Goal: Communication & Community: Answer question/provide support

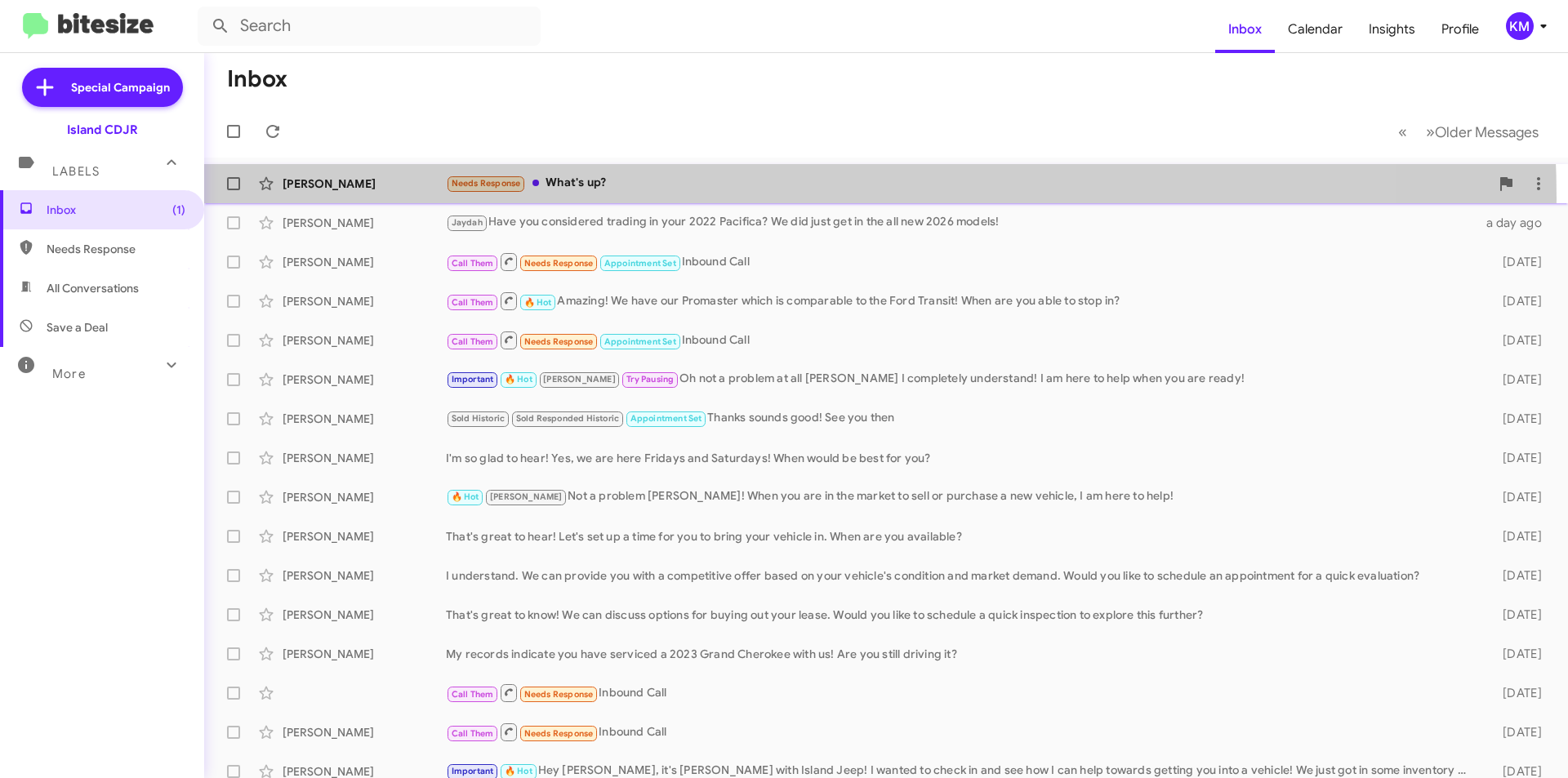
click at [646, 199] on div "[PERSON_NAME] Needs Response What's up? 22 minutes ago" at bounding box center [885, 184] width 1337 height 33
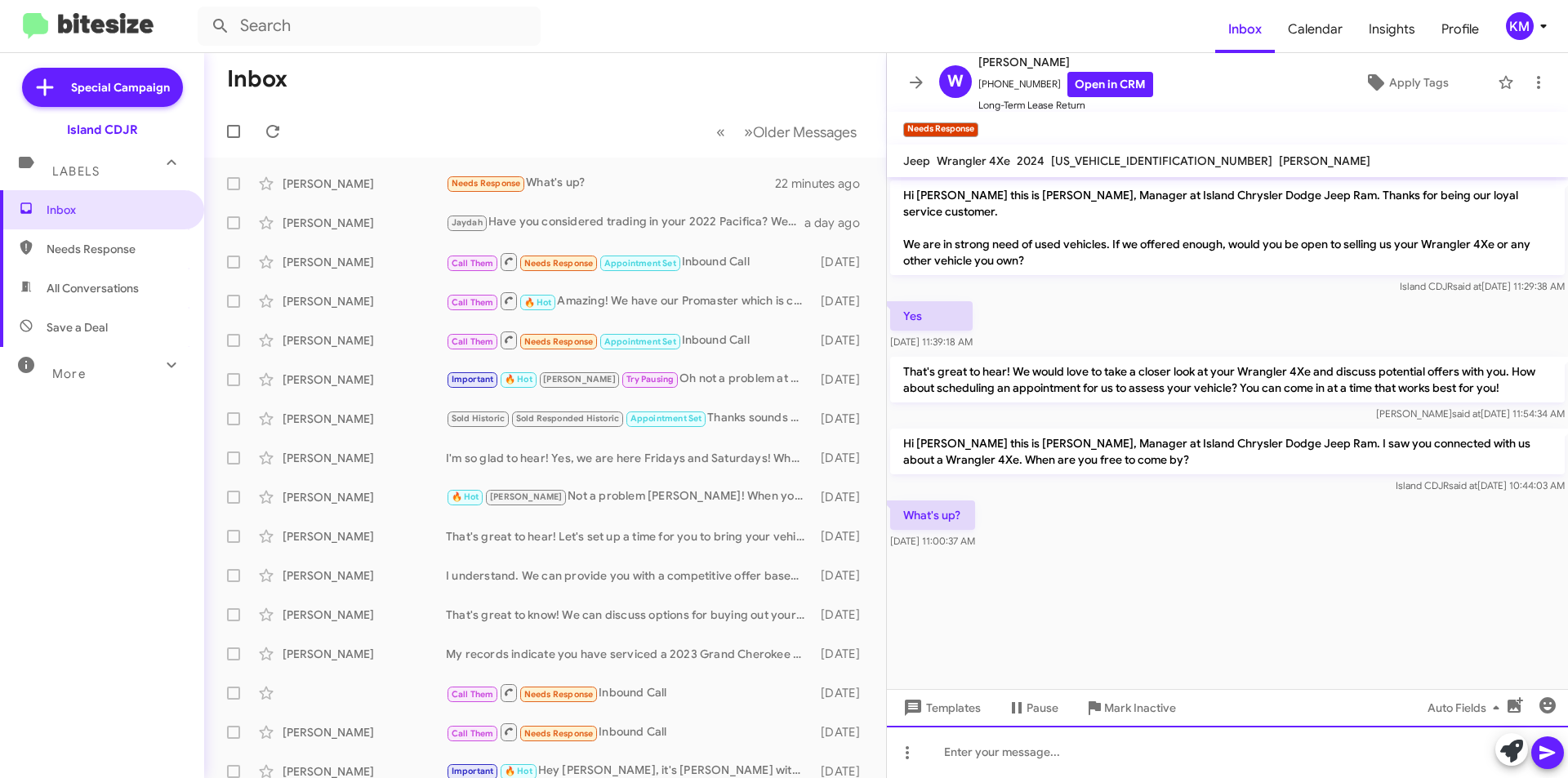
click at [1053, 752] on div at bounding box center [1227, 752] width 681 height 52
click at [1548, 754] on icon at bounding box center [1547, 753] width 16 height 14
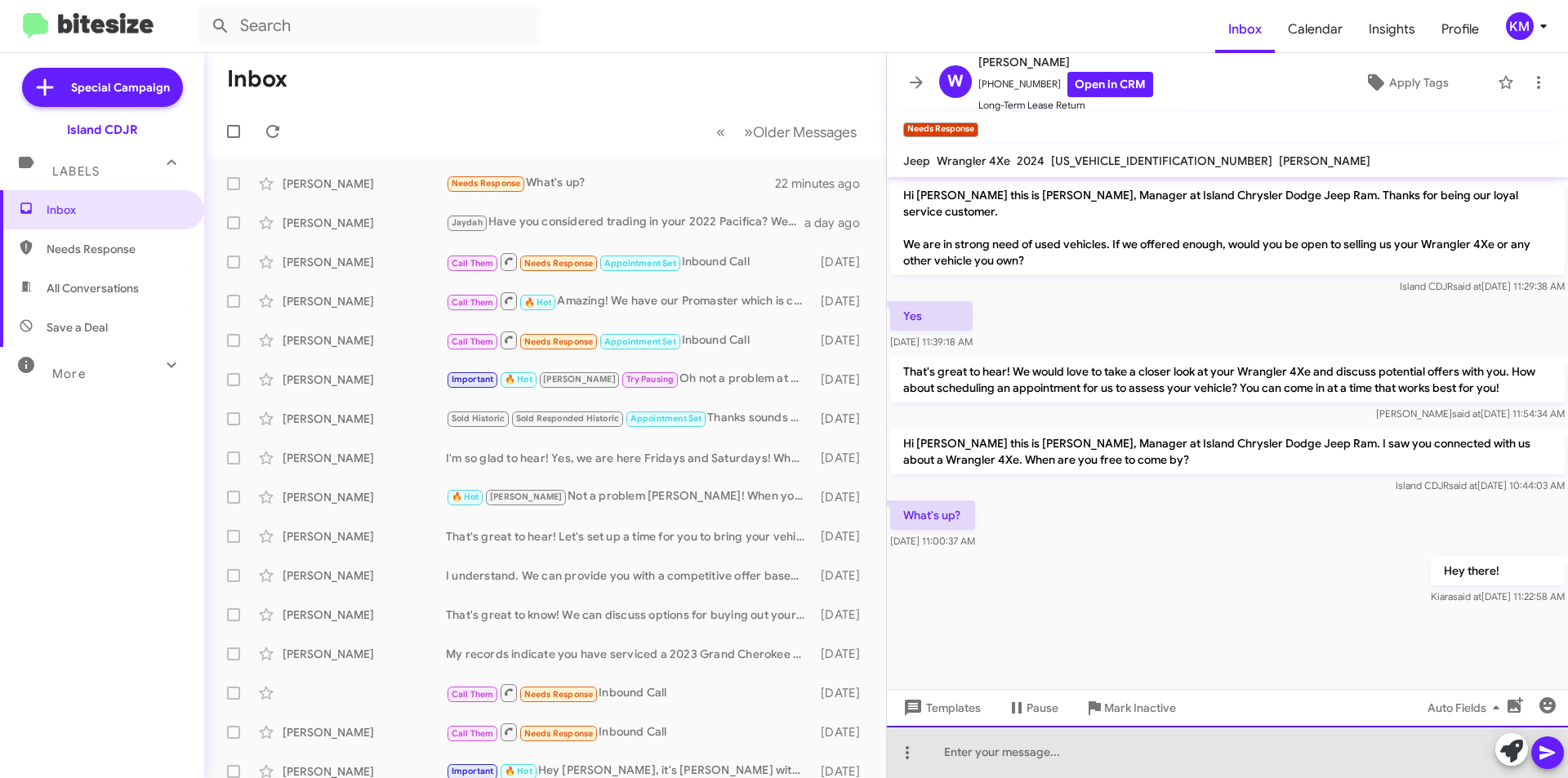
click at [1050, 761] on div at bounding box center [1227, 752] width 681 height 52
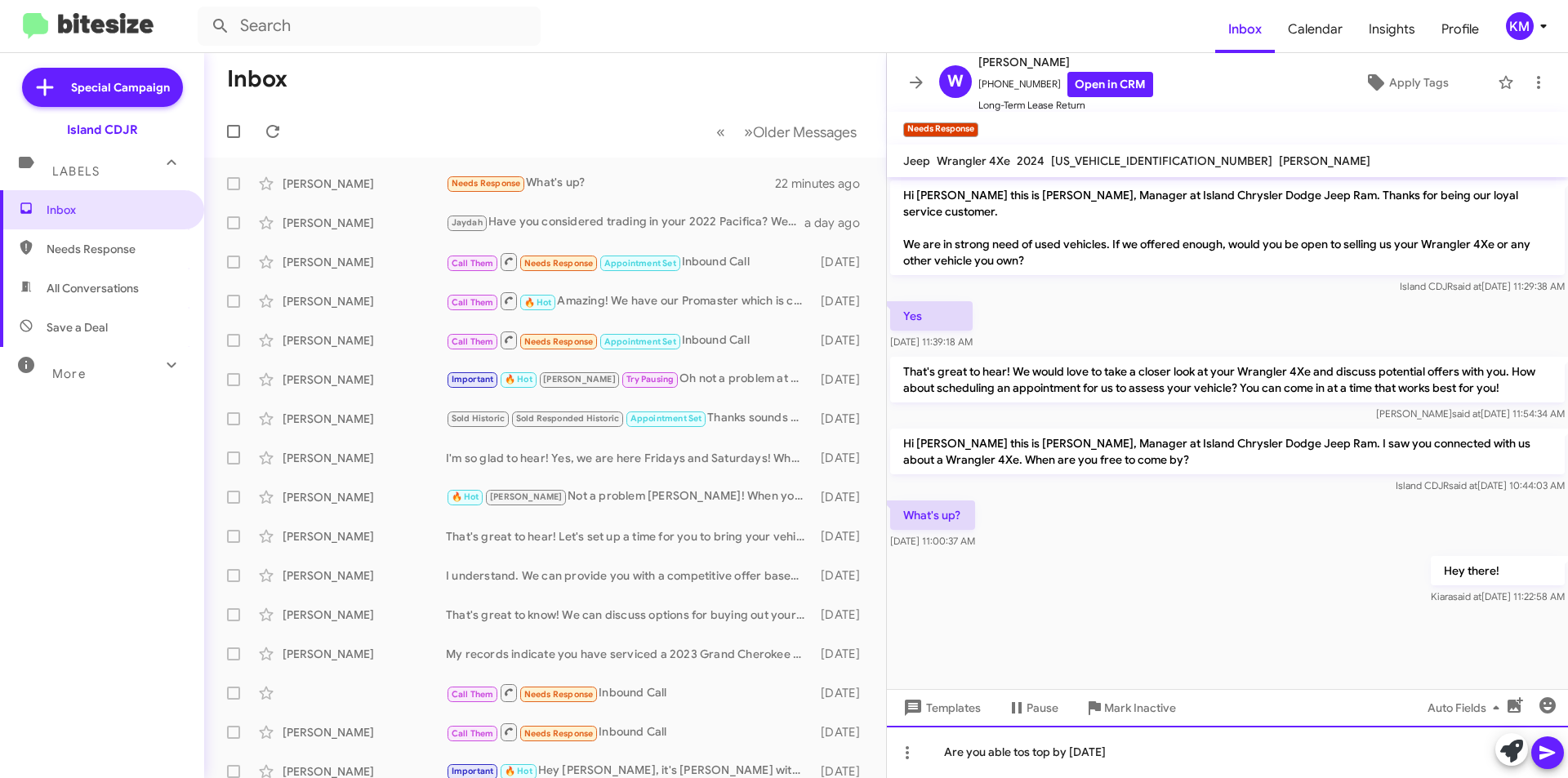
click at [1028, 754] on div "Are you able tos top by [DATE]" at bounding box center [1227, 752] width 681 height 52
click at [1033, 747] on div "Are you able tos top by [DATE]" at bounding box center [1227, 752] width 681 height 52
click at [1024, 752] on div "Are you able tostop by [DATE]" at bounding box center [1227, 752] width 681 height 52
click at [1119, 753] on div "Are you able to stop by [DATE]" at bounding box center [1227, 752] width 681 height 52
click at [1548, 756] on icon at bounding box center [1547, 752] width 20 height 20
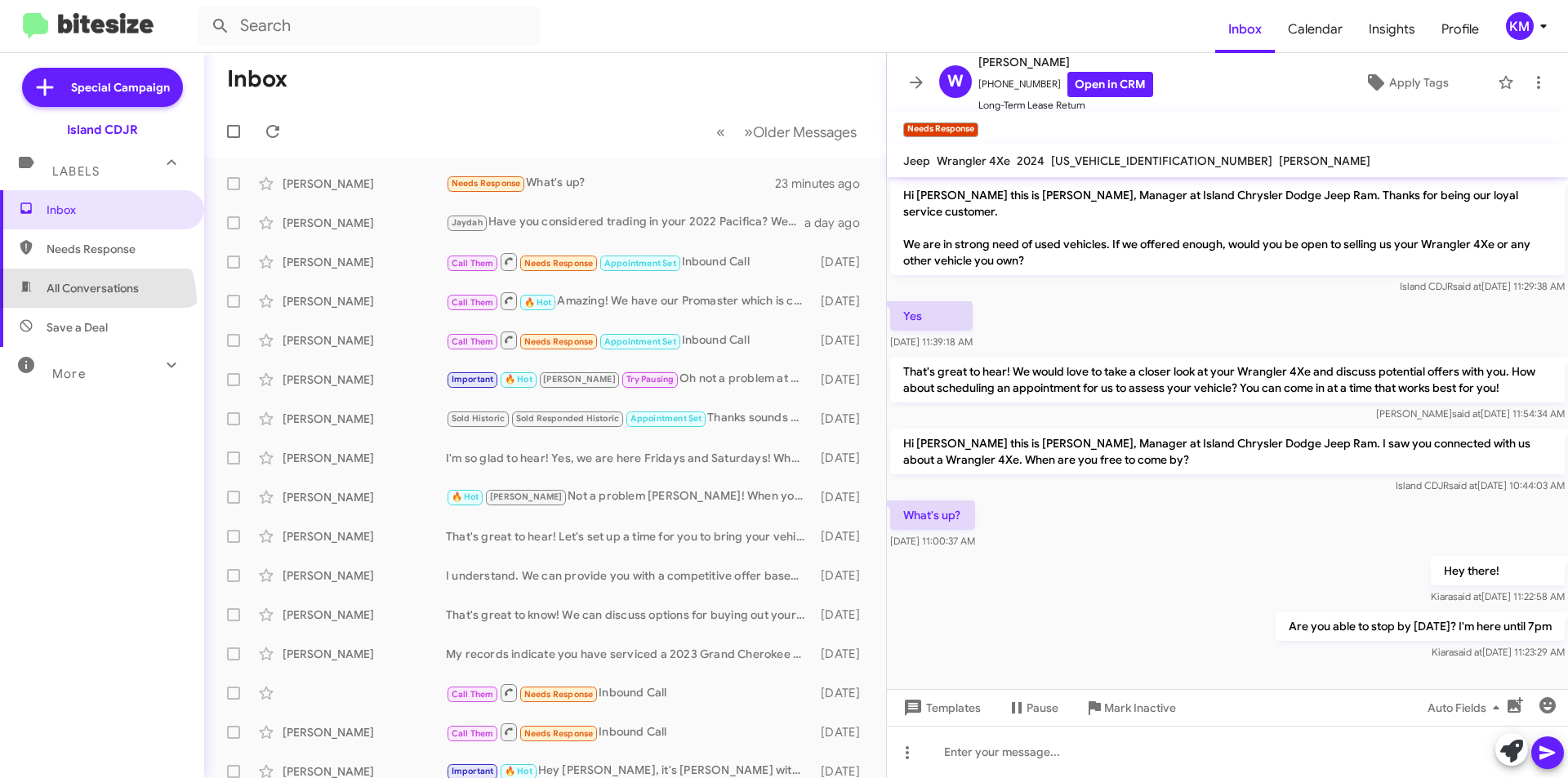
click at [84, 302] on span "All Conversations" at bounding box center [102, 288] width 204 height 39
type input "in:all-conversations"
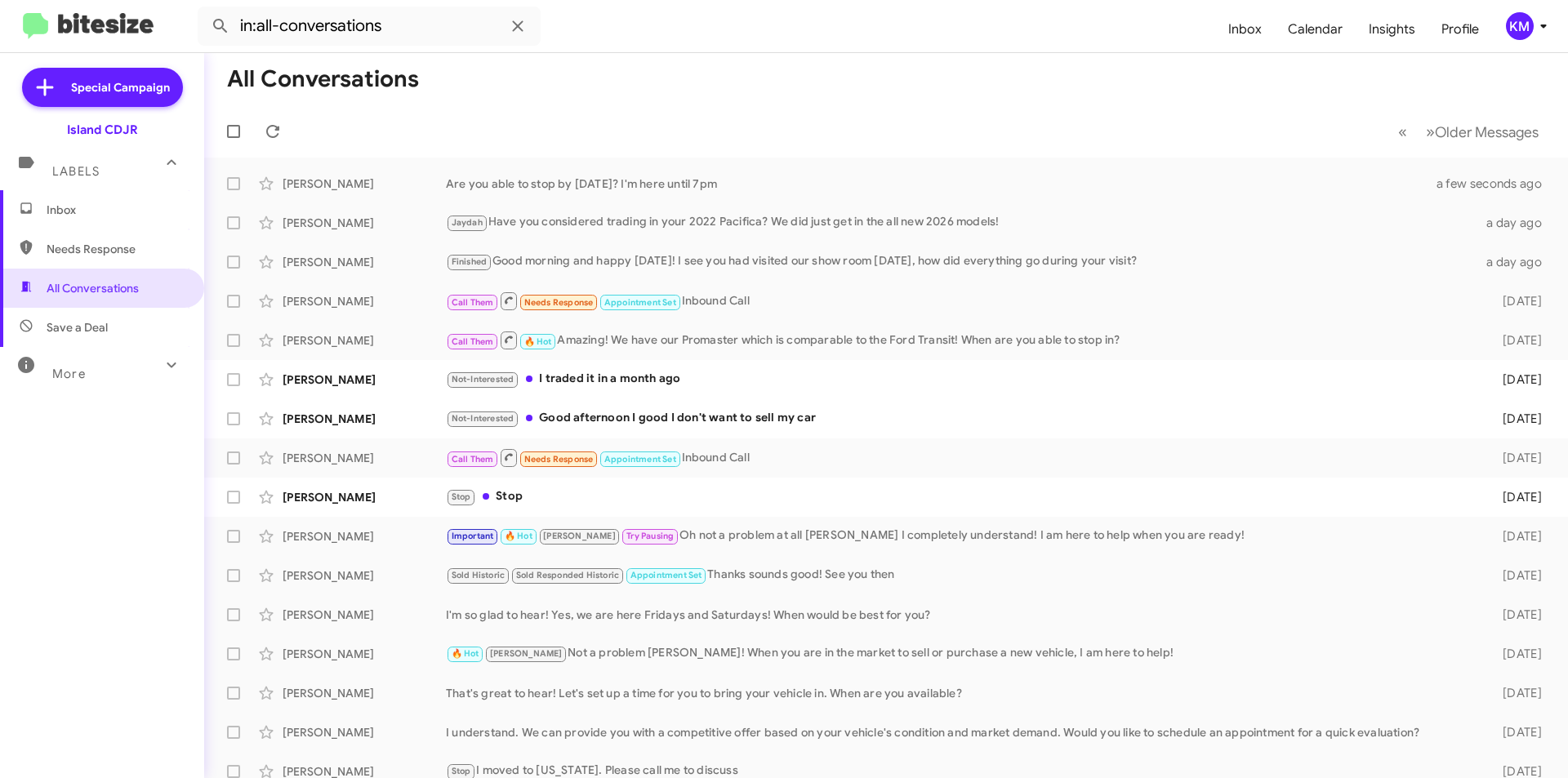
click at [121, 216] on span "Inbox" at bounding box center [116, 209] width 139 height 16
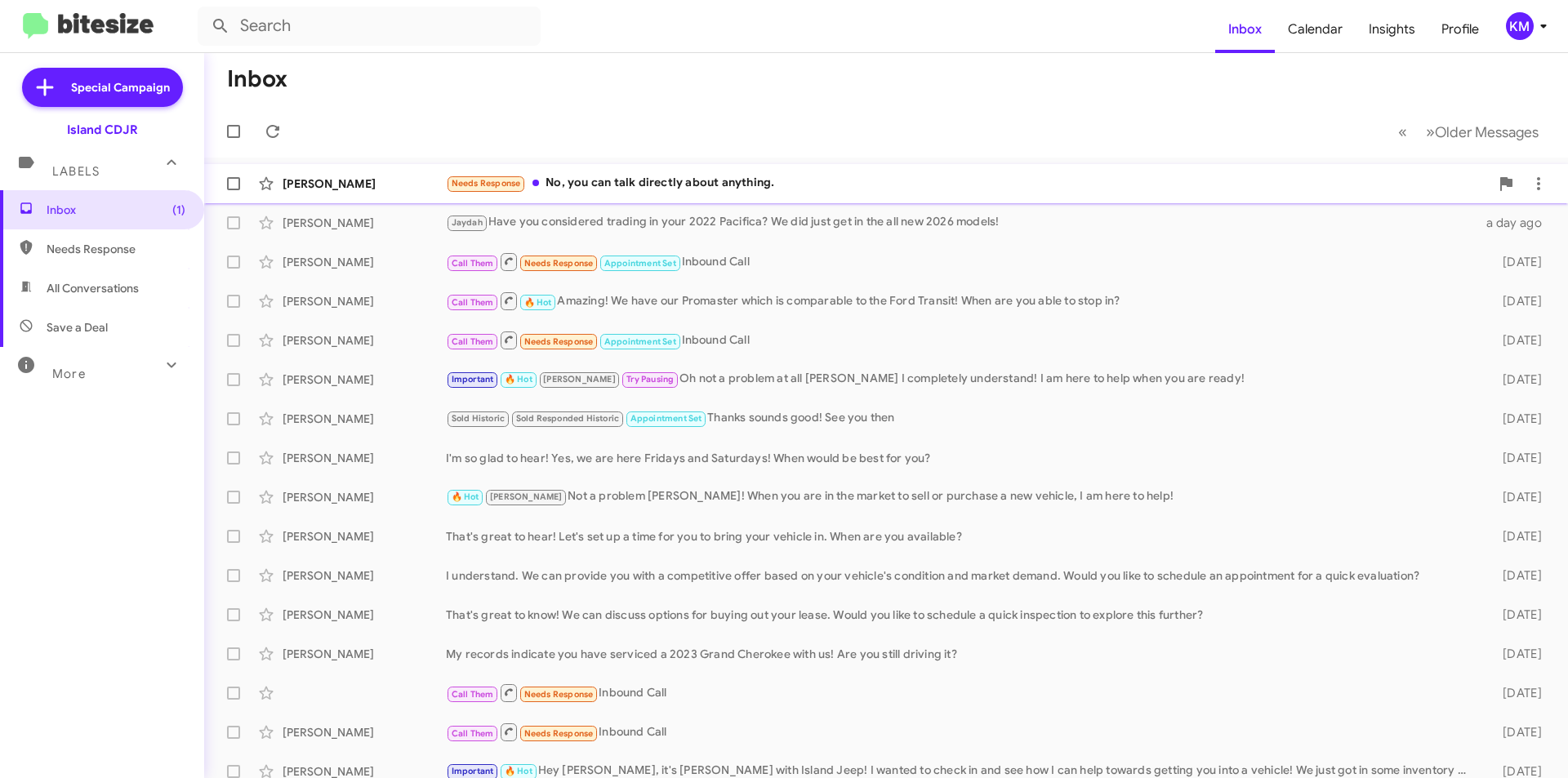
click at [712, 193] on div "Needs Response No, you can talk directly about anything." at bounding box center [968, 183] width 1044 height 19
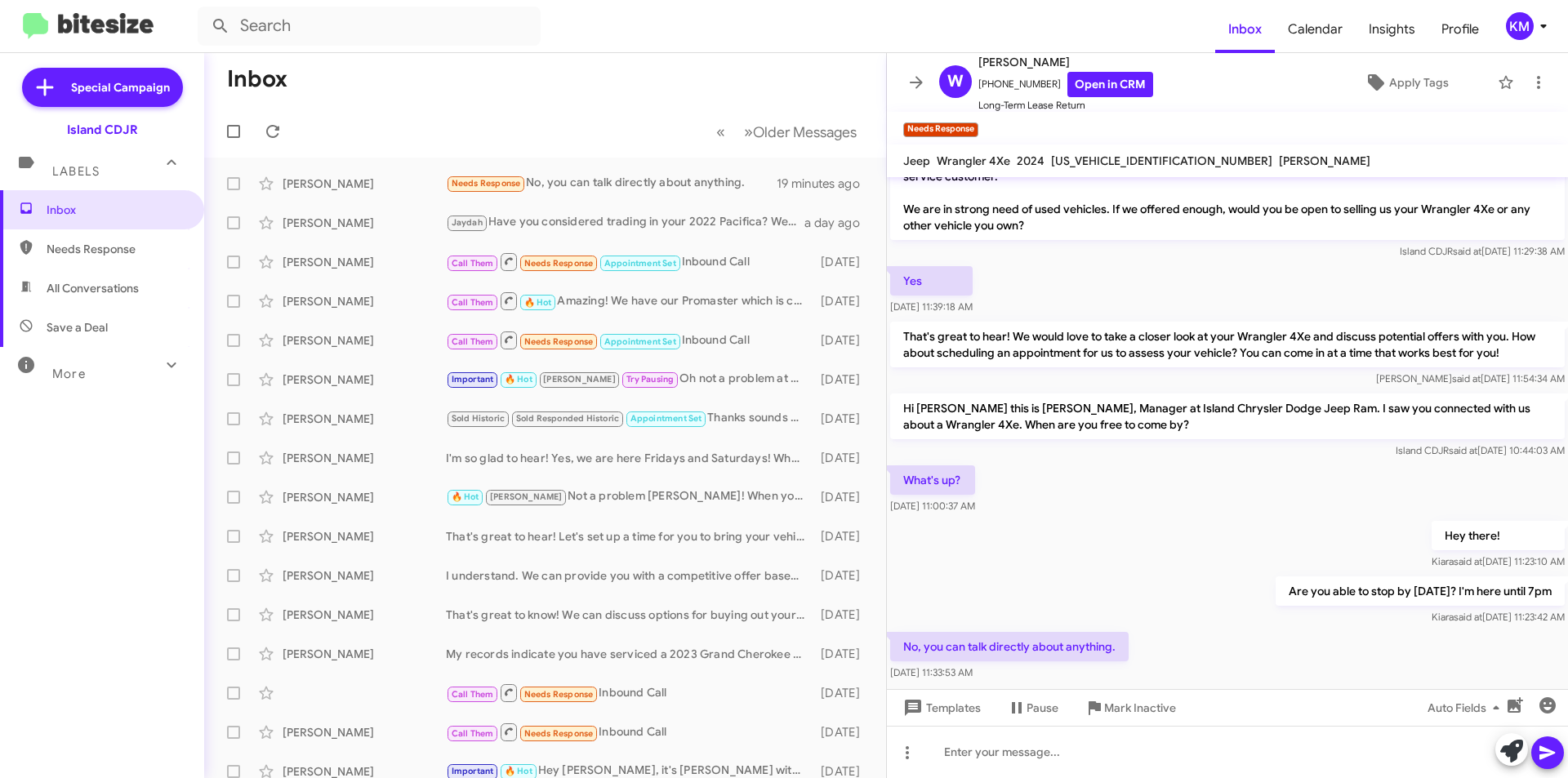
scroll to position [47, 0]
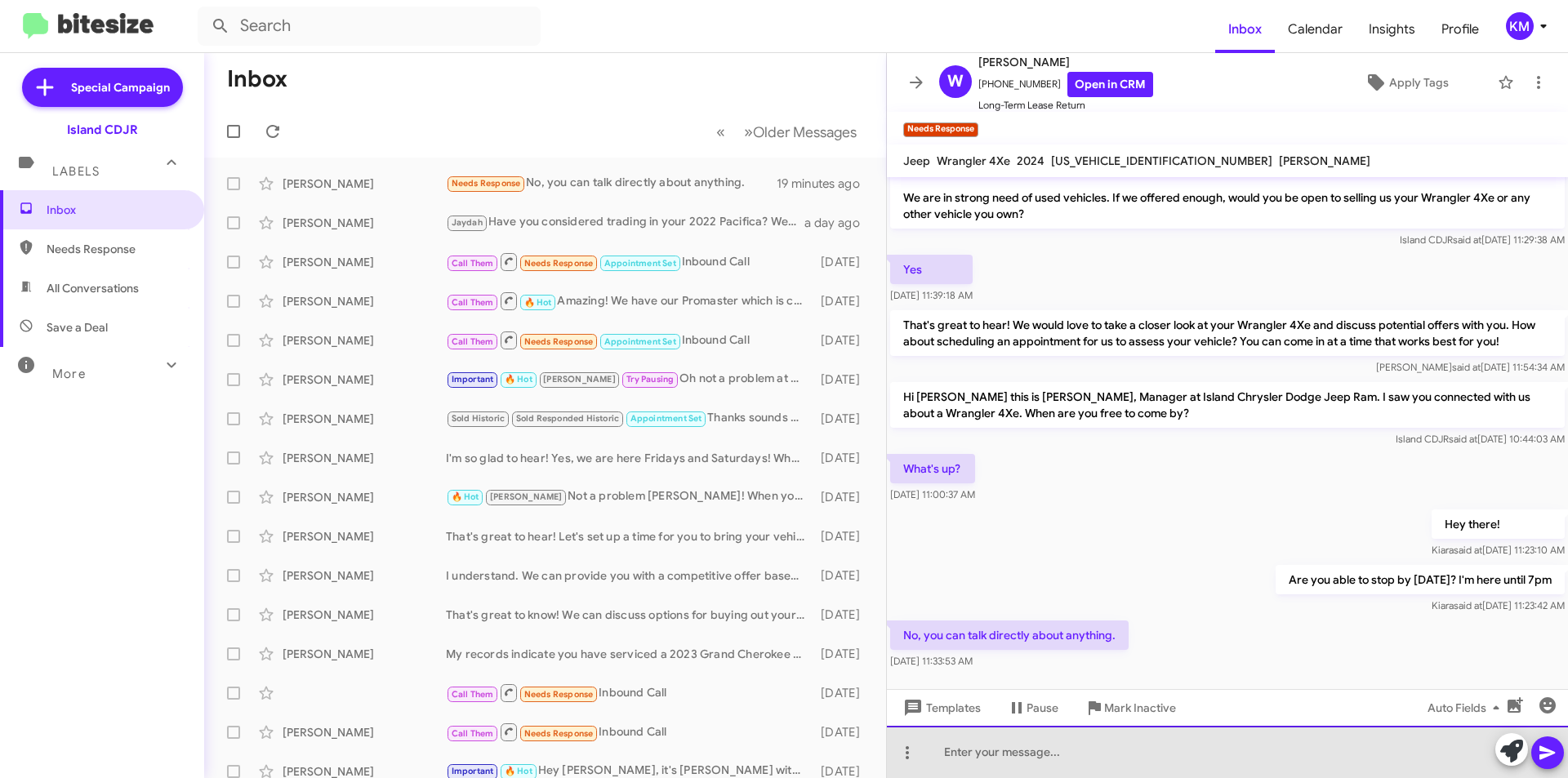
click at [1086, 760] on div at bounding box center [1227, 752] width 681 height 52
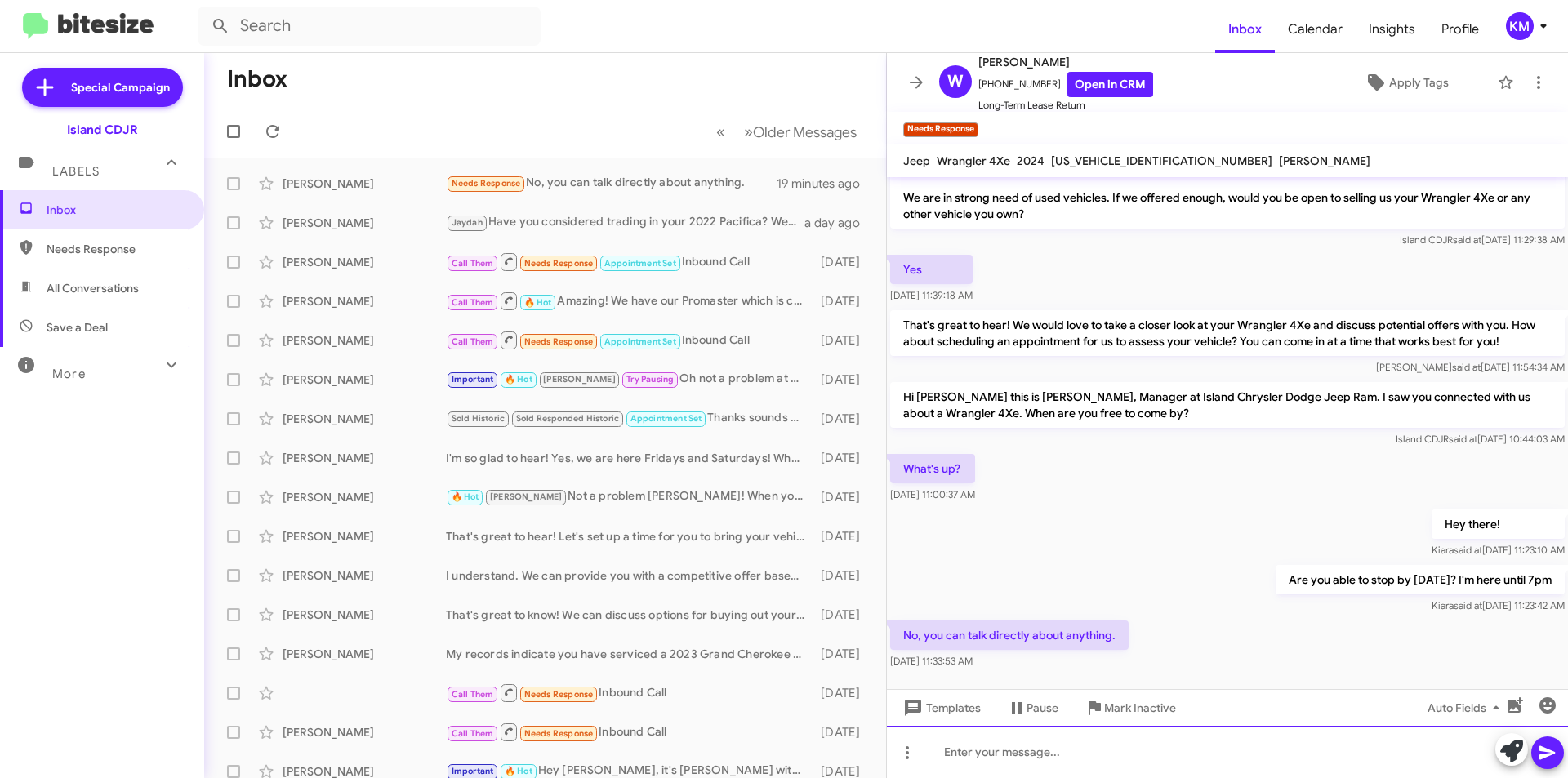
click at [1037, 762] on div at bounding box center [1227, 752] width 681 height 52
click at [948, 755] on div "How can I be of assistance?" at bounding box center [1227, 752] width 681 height 52
click at [981, 754] on div "Sure, How can I be of assistance?" at bounding box center [1227, 752] width 681 height 52
click at [1192, 753] on div "Sure, how can I be of assistance?" at bounding box center [1227, 752] width 681 height 52
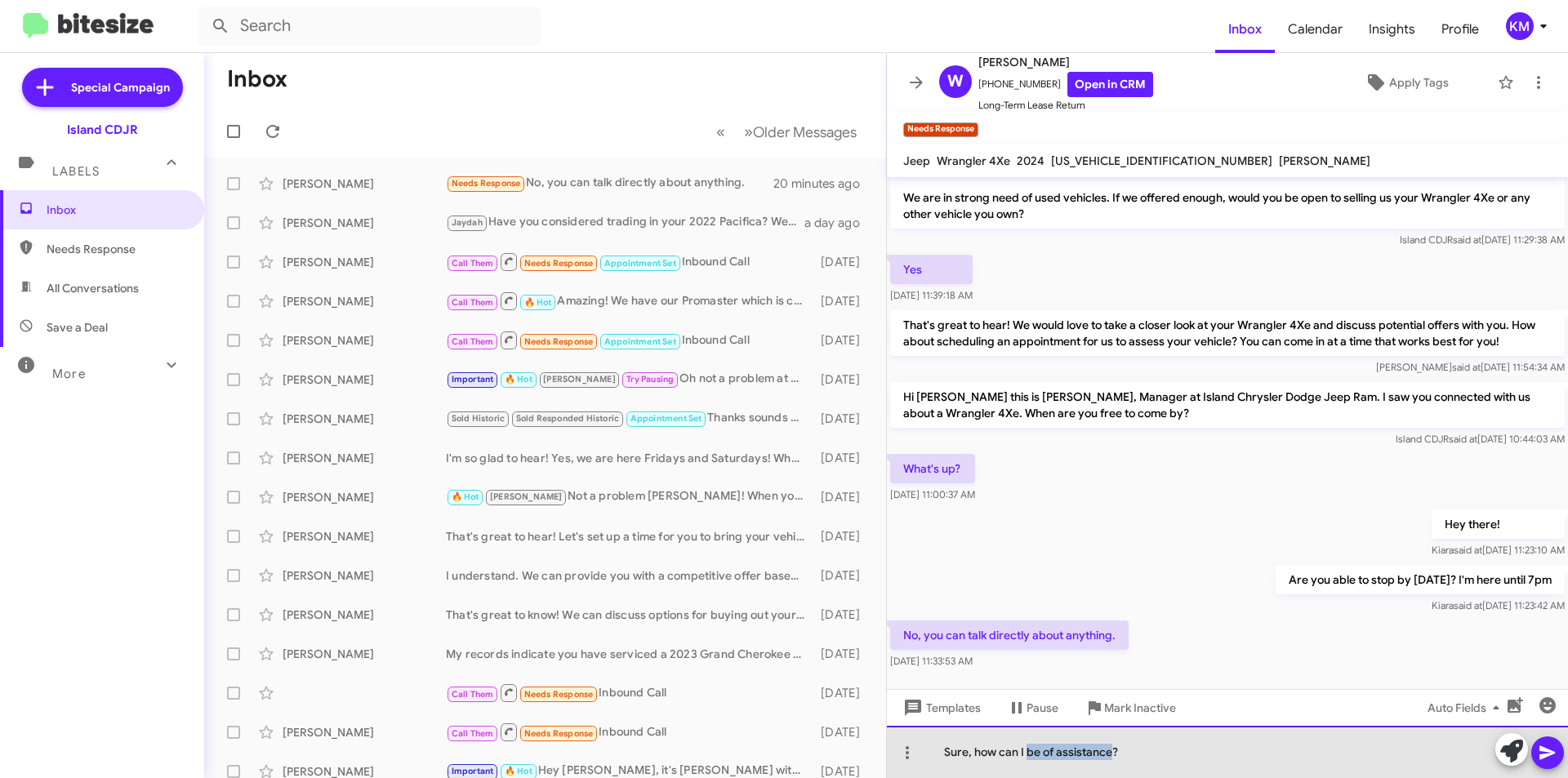
drag, startPoint x: 1111, startPoint y: 753, endPoint x: 1028, endPoint y: 760, distance: 83.3
click at [1028, 760] on div "Sure, how can I be of assistance?" at bounding box center [1227, 752] width 681 height 52
click at [1254, 753] on div "Sure, how can I help with your vehicle needs?" at bounding box center [1227, 752] width 681 height 52
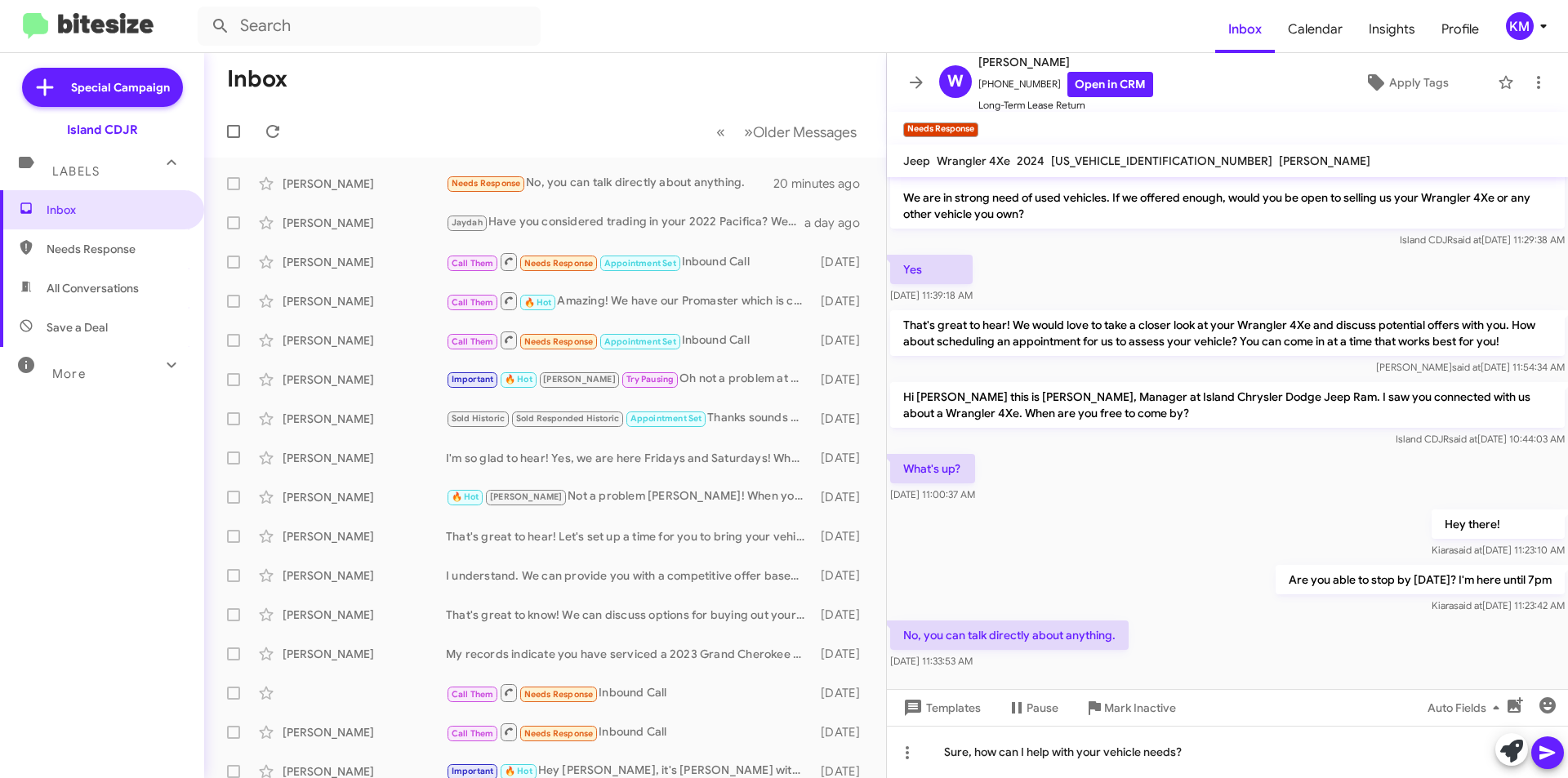
click at [1552, 749] on icon at bounding box center [1547, 752] width 20 height 20
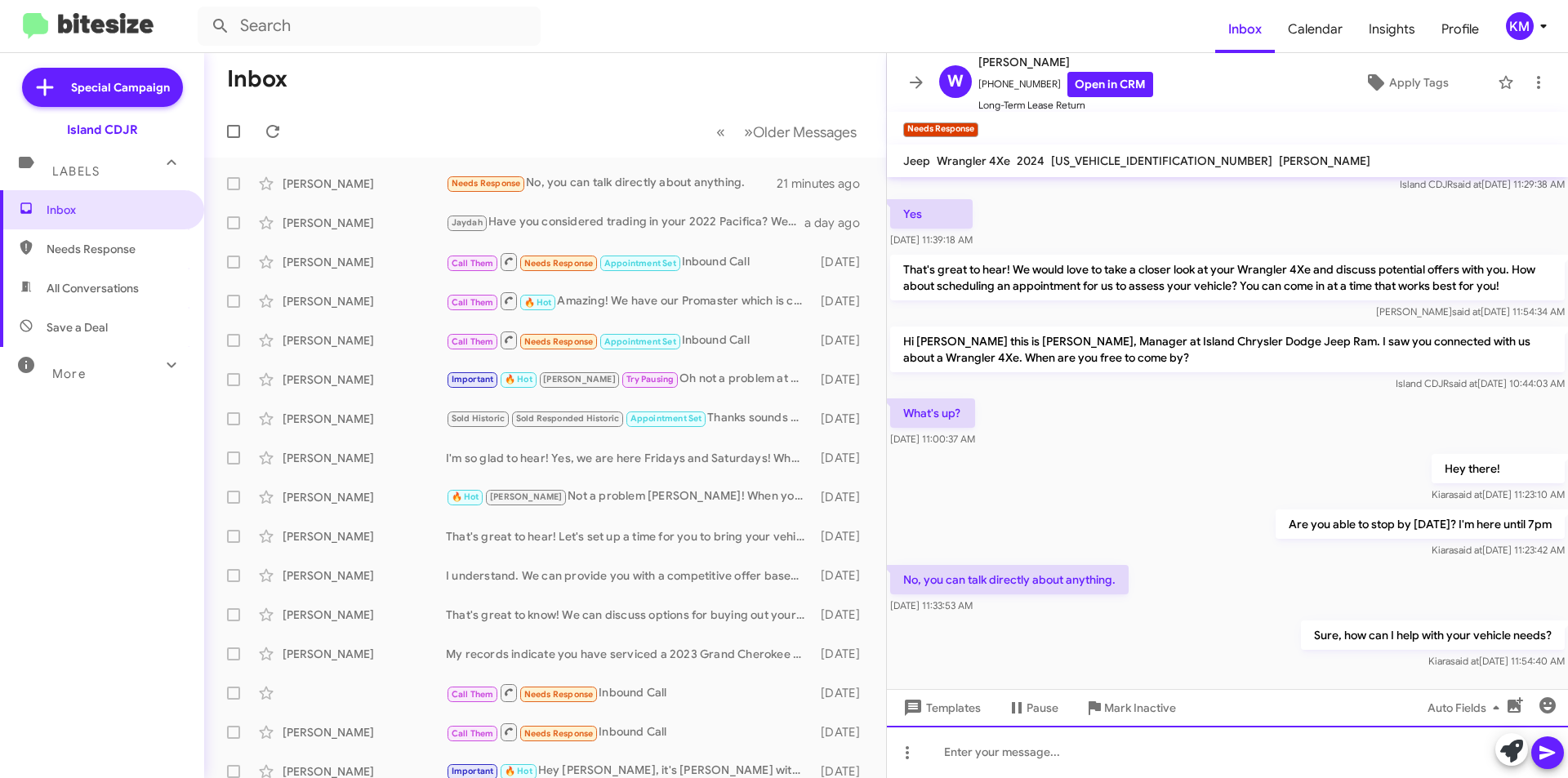
scroll to position [106, 0]
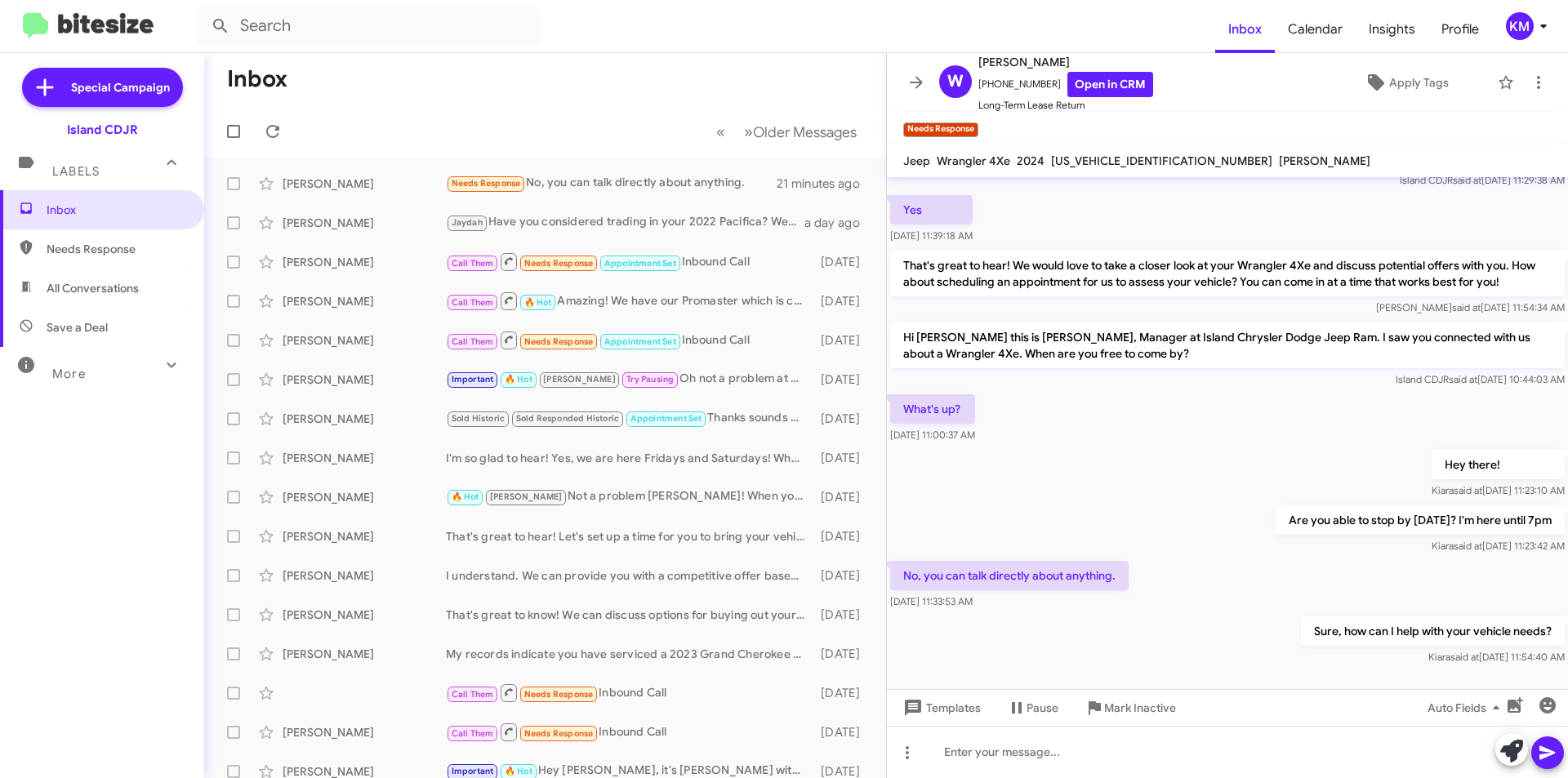
click at [134, 278] on span "All Conversations" at bounding box center [102, 288] width 204 height 39
type input "in:all-conversations"
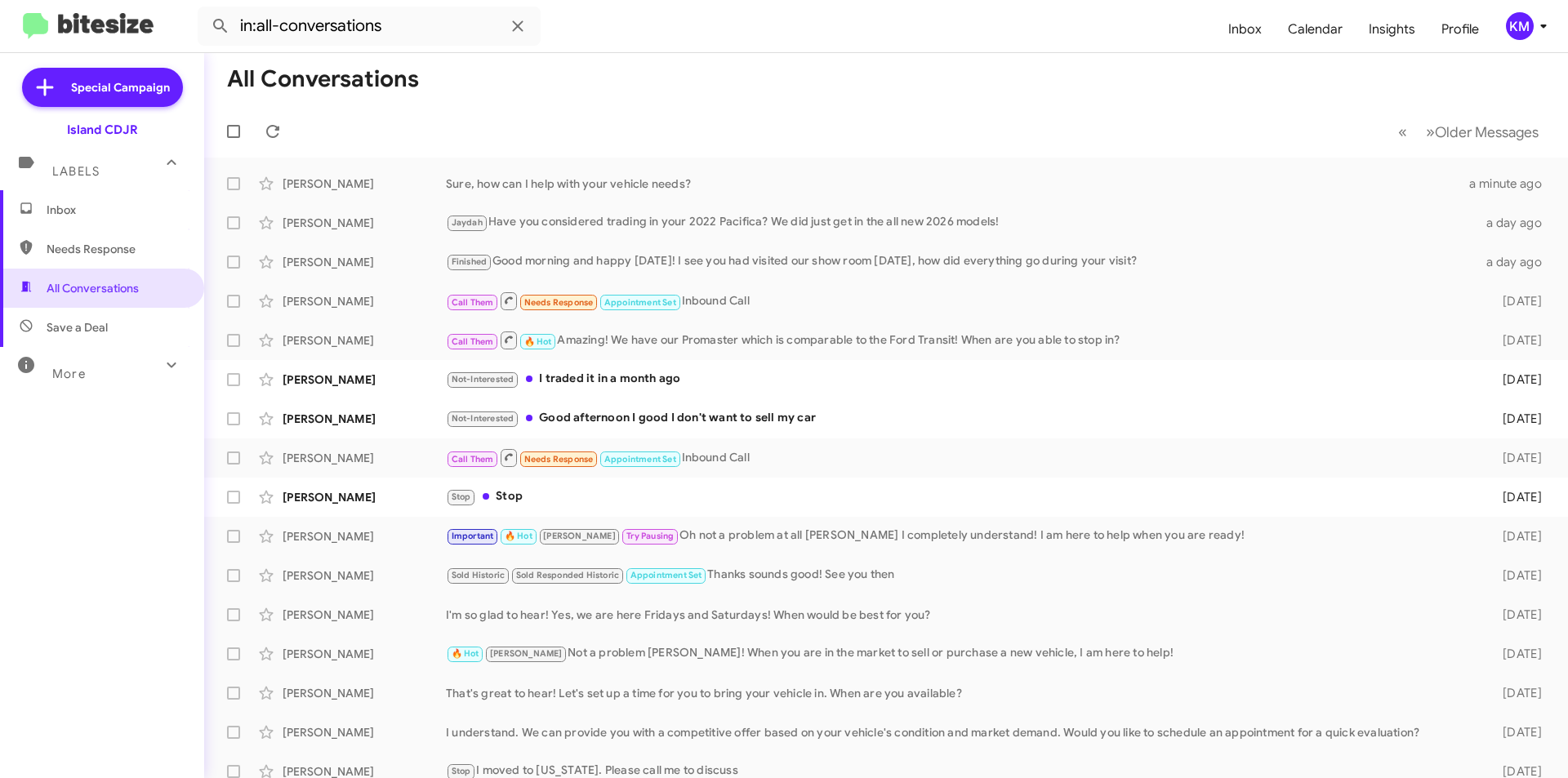
click at [97, 212] on span "Inbox" at bounding box center [116, 209] width 139 height 16
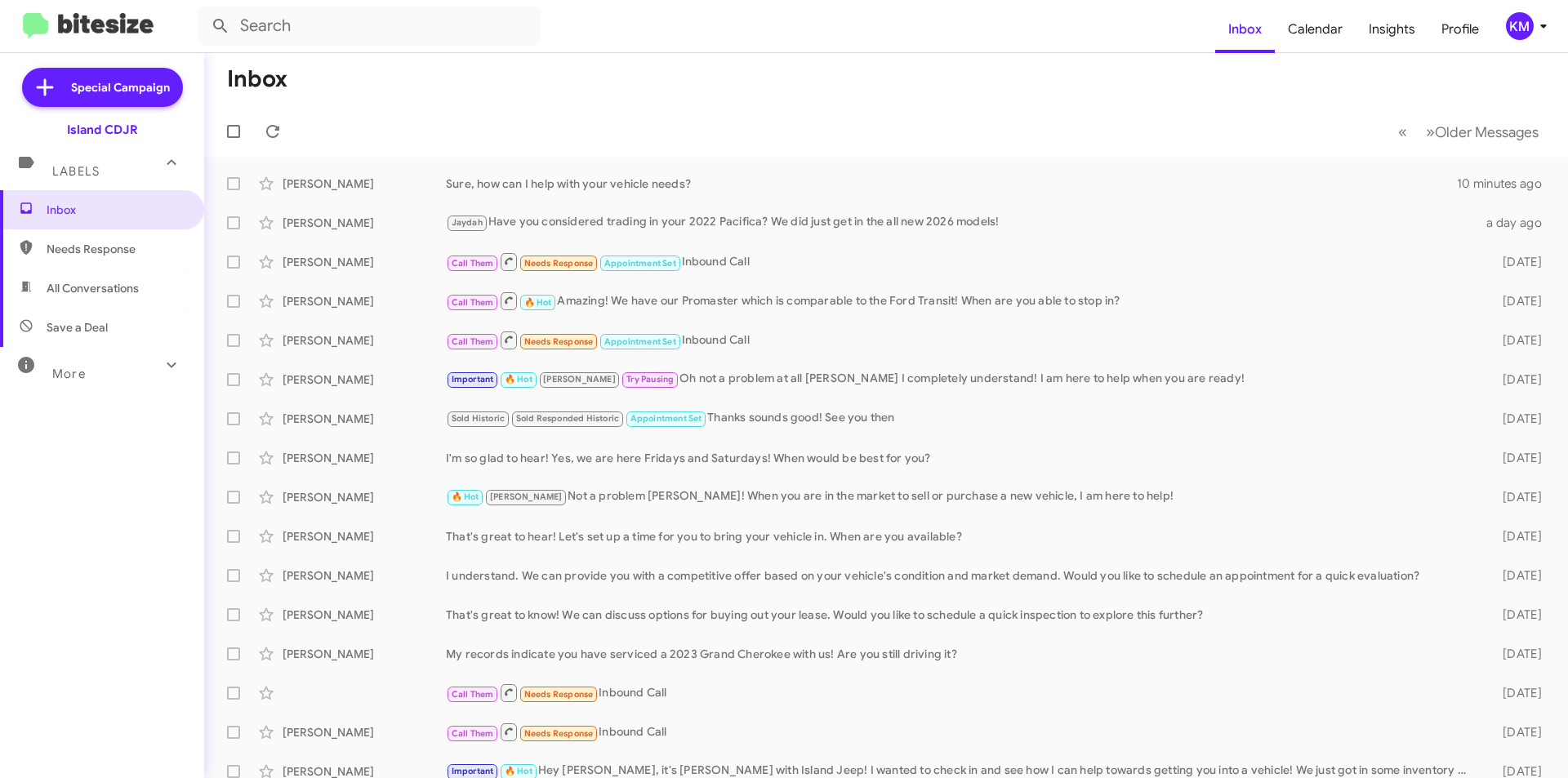
click at [1514, 29] on div "KM" at bounding box center [1519, 26] width 28 height 28
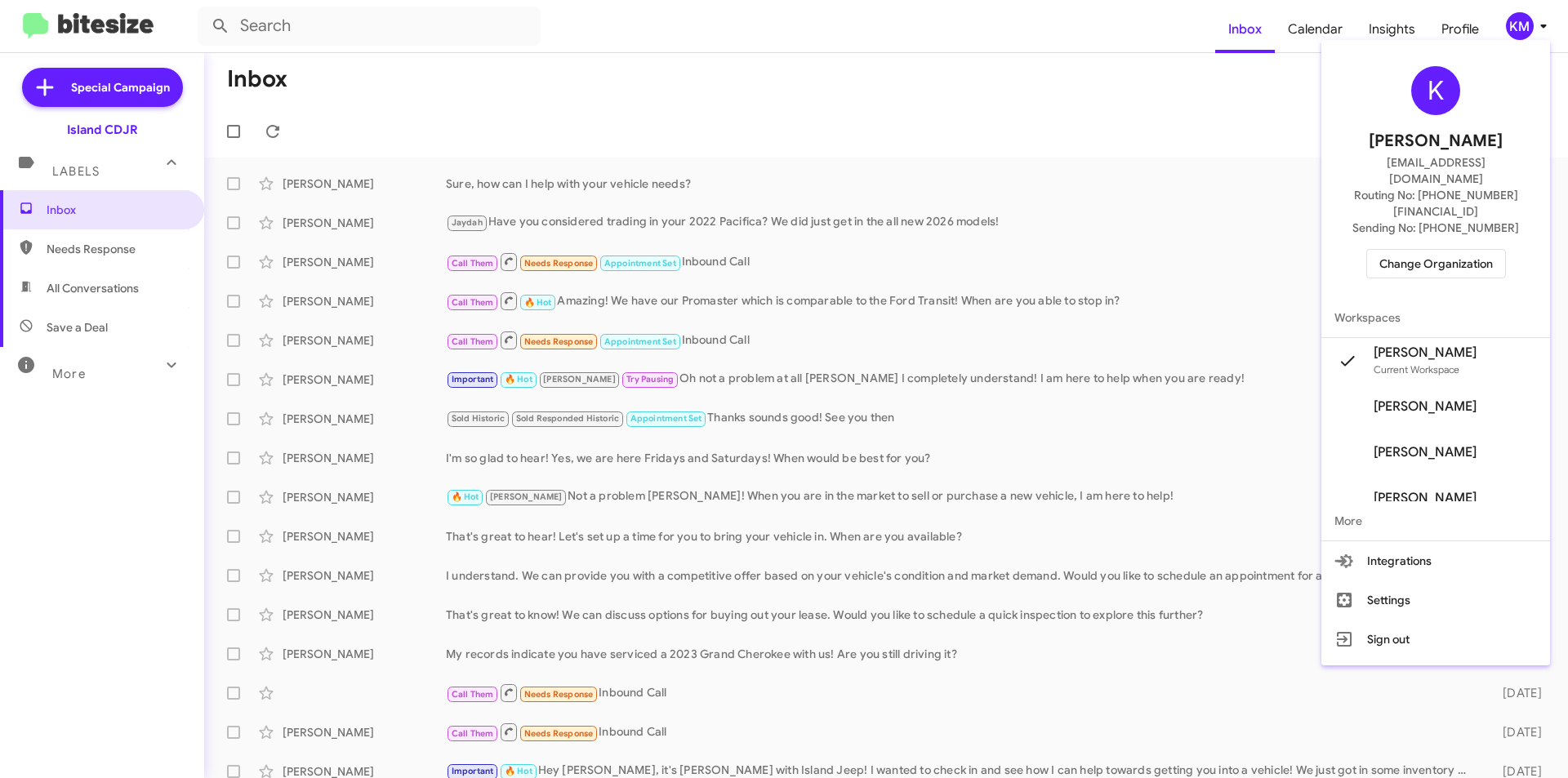
click at [889, 84] on div at bounding box center [784, 389] width 1568 height 778
